Goal: Task Accomplishment & Management: Manage account settings

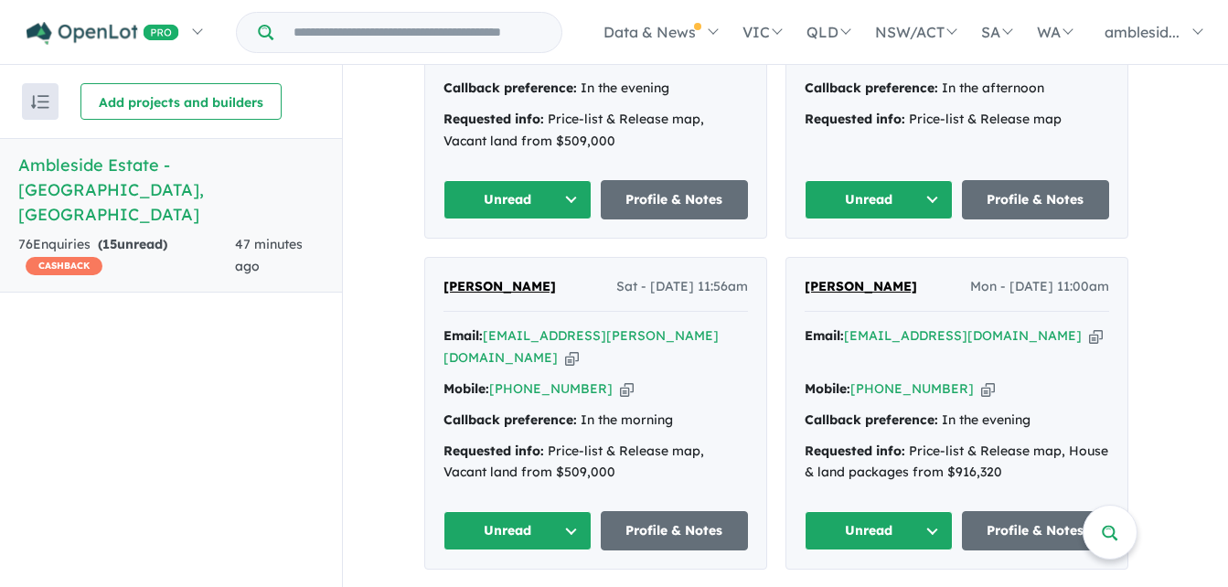
scroll to position [1006, 0]
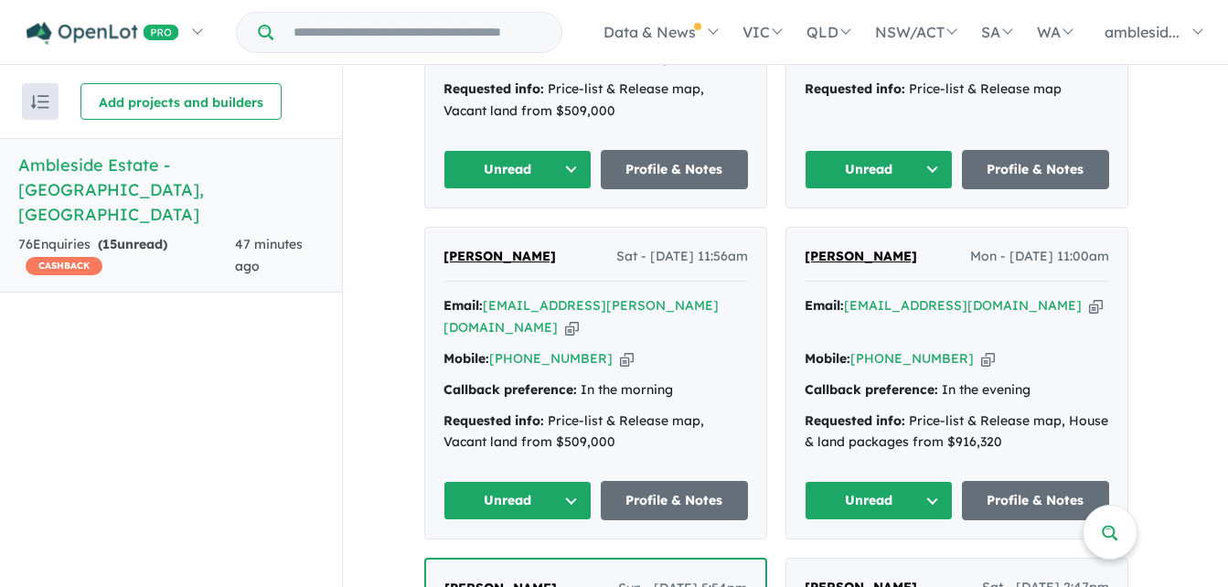
click at [574, 481] on button "Unread" at bounding box center [518, 500] width 148 height 39
click at [509, 565] on button "Assigned" at bounding box center [523, 586] width 159 height 42
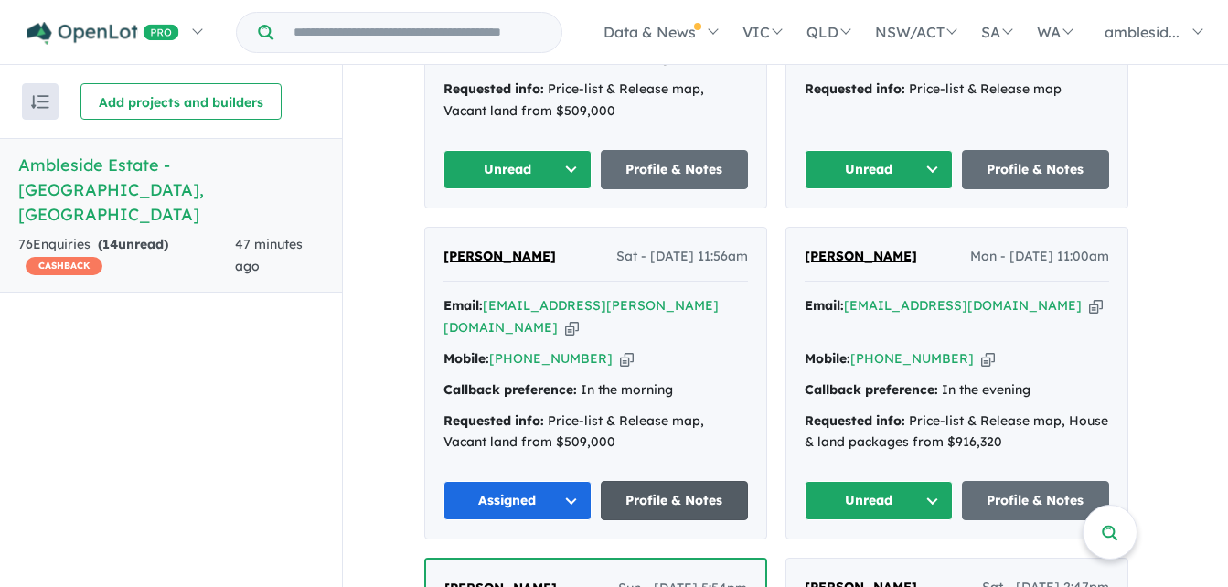
click at [670, 481] on link "Profile & Notes" at bounding box center [675, 500] width 148 height 39
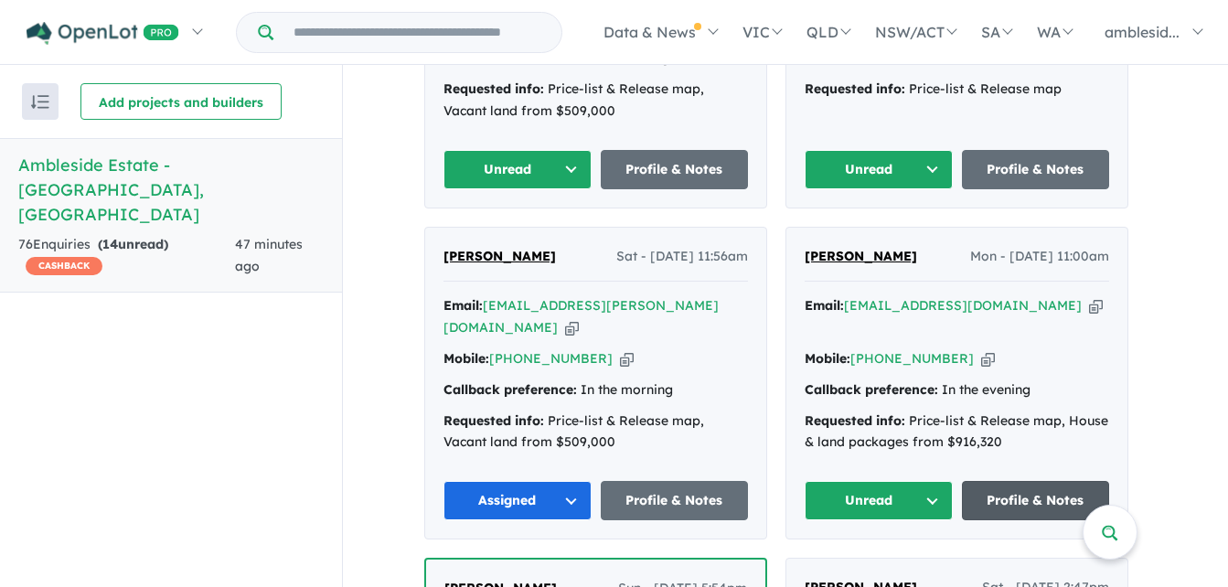
click at [1029, 481] on link "Profile & Notes" at bounding box center [1036, 500] width 148 height 39
click at [942, 481] on button "Unread" at bounding box center [879, 500] width 148 height 39
click at [862, 565] on button "Assigned" at bounding box center [885, 586] width 159 height 42
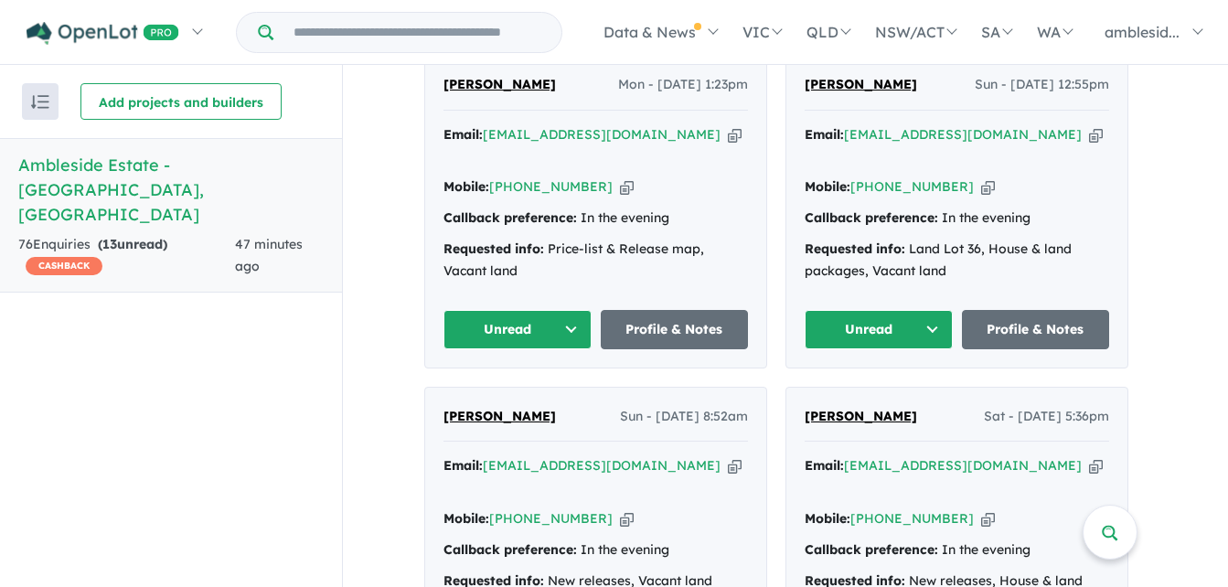
scroll to position [3475, 0]
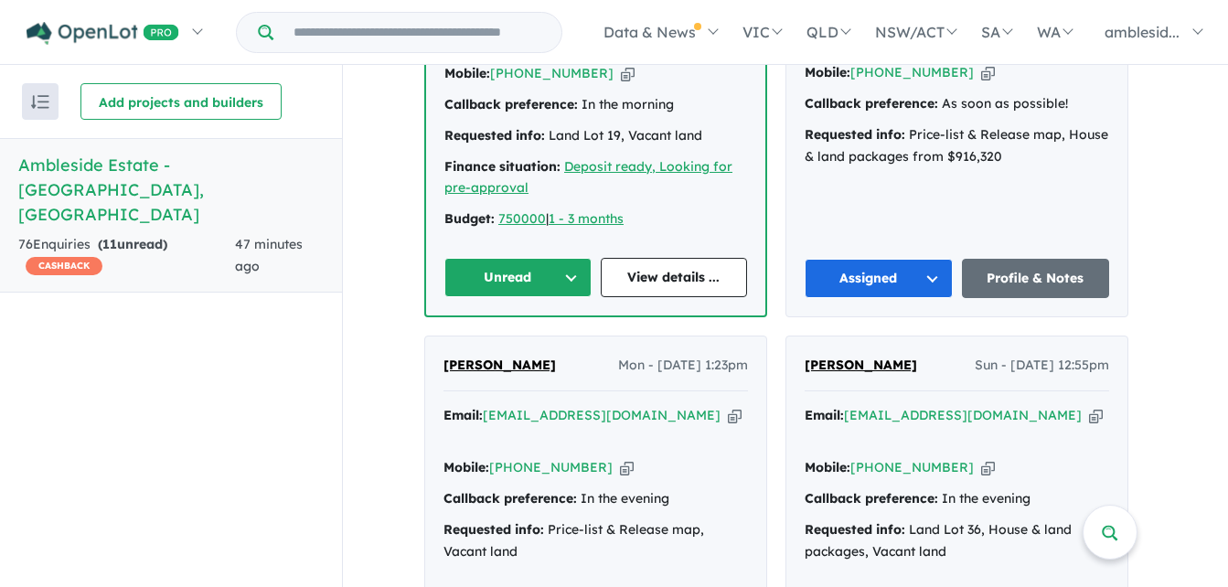
scroll to position [3201, 0]
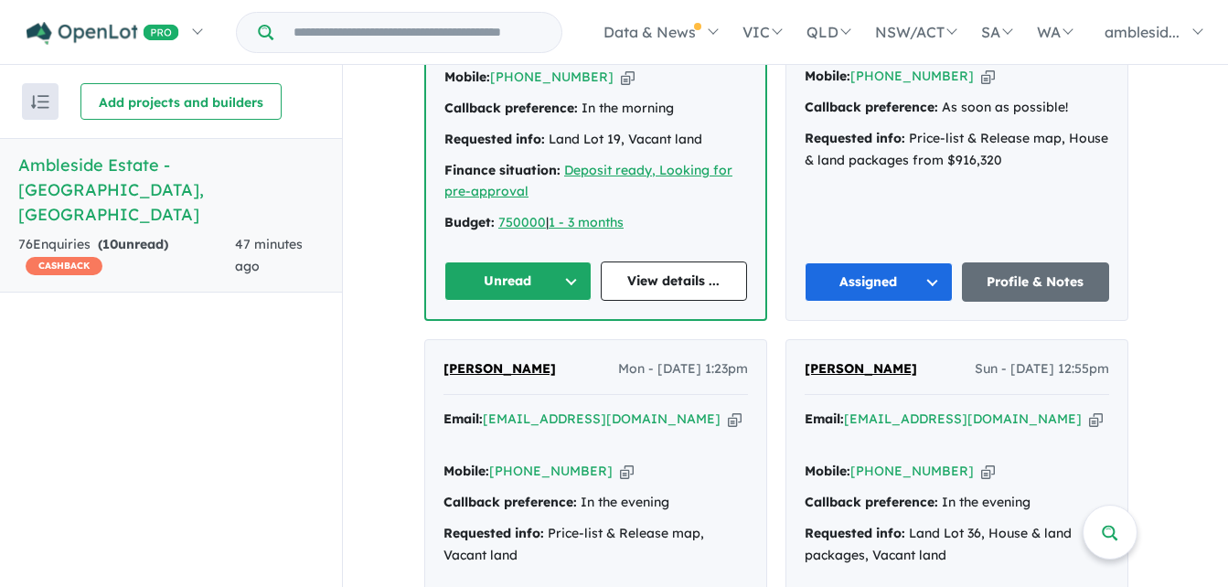
drag, startPoint x: 982, startPoint y: 278, endPoint x: 851, endPoint y: 289, distance: 132.2
click at [851, 409] on div "Email: [EMAIL_ADDRESS][DOMAIN_NAME] Copied!" at bounding box center [957, 431] width 305 height 44
copy div "[EMAIL_ADDRESS][DOMAIN_NAME]"
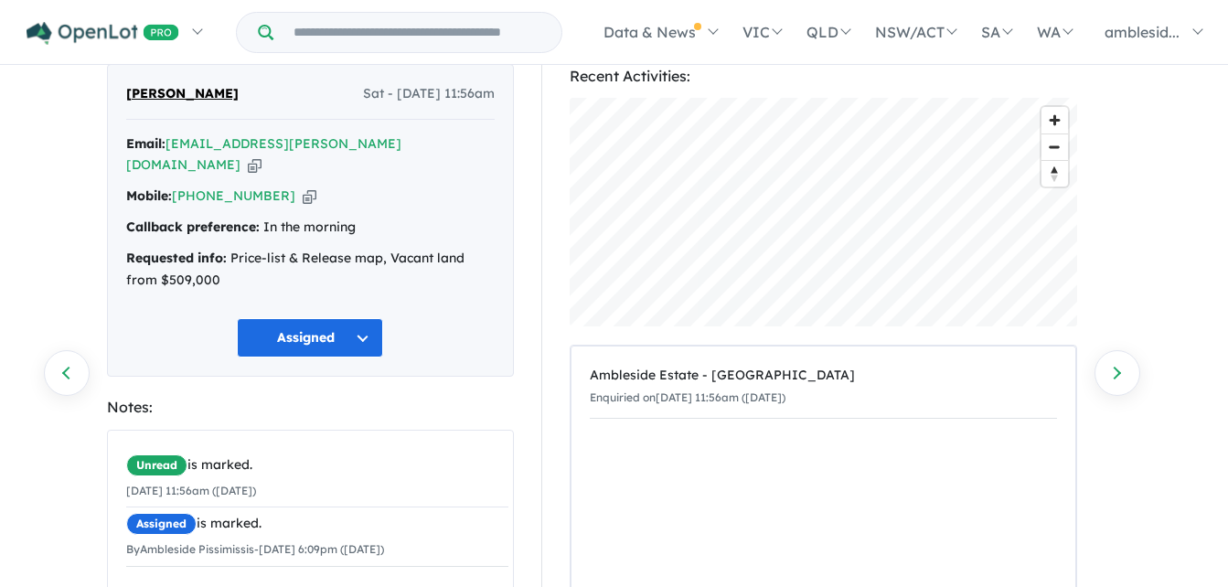
scroll to position [91, 0]
